Goal: Task Accomplishment & Management: Complete application form

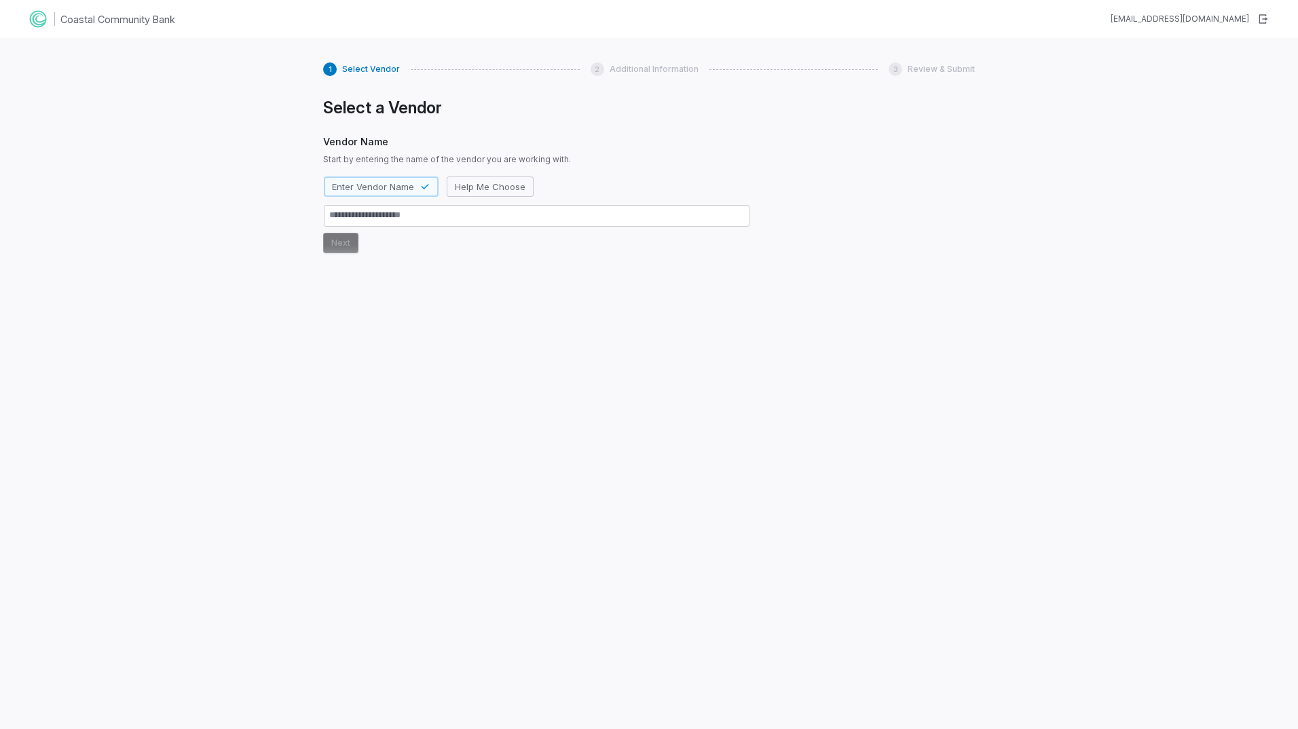
type textarea "*"
